Goal: Transaction & Acquisition: Book appointment/travel/reservation

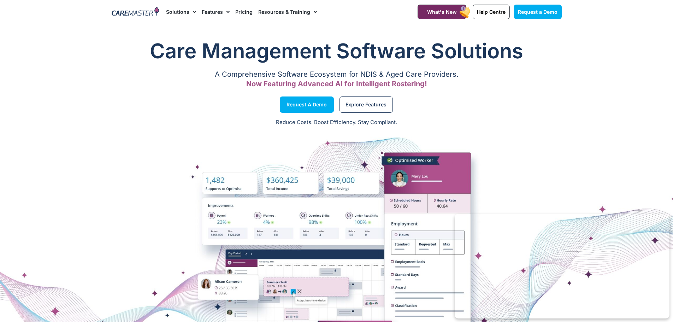
click at [246, 12] on link "Pricing" at bounding box center [243, 12] width 17 height 24
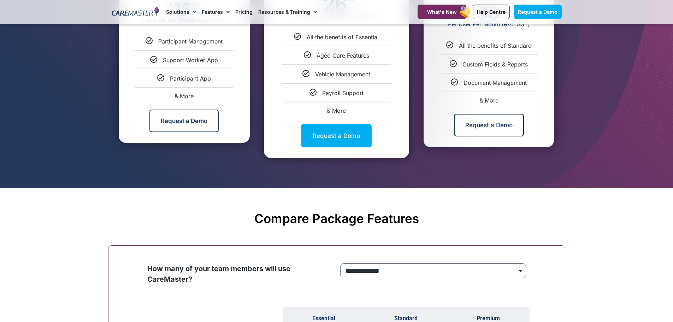
scroll to position [495, 0]
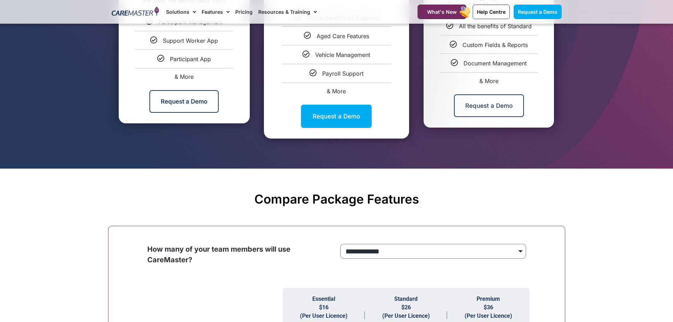
click at [340, 90] on span "& More" at bounding box center [336, 91] width 19 height 7
select select "****"
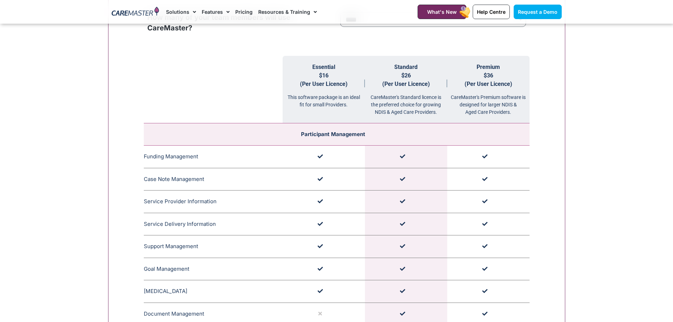
scroll to position [742, 0]
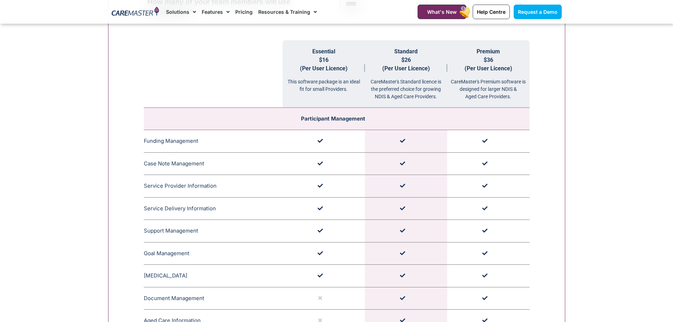
click at [420, 89] on div "CareMaster's Standard licence is the preferred choice for growing NDIS & Aged C…" at bounding box center [406, 87] width 82 height 28
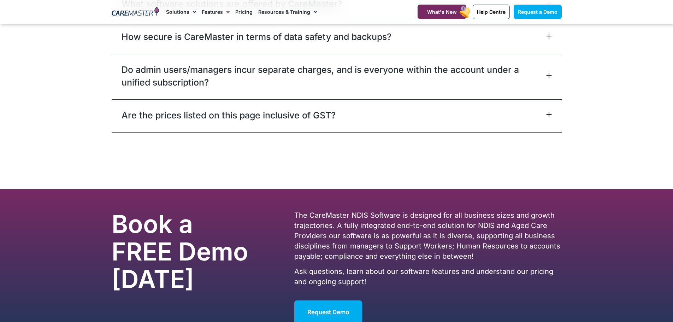
scroll to position [3534, 0]
